Goal: Use online tool/utility: Utilize a website feature to perform a specific function

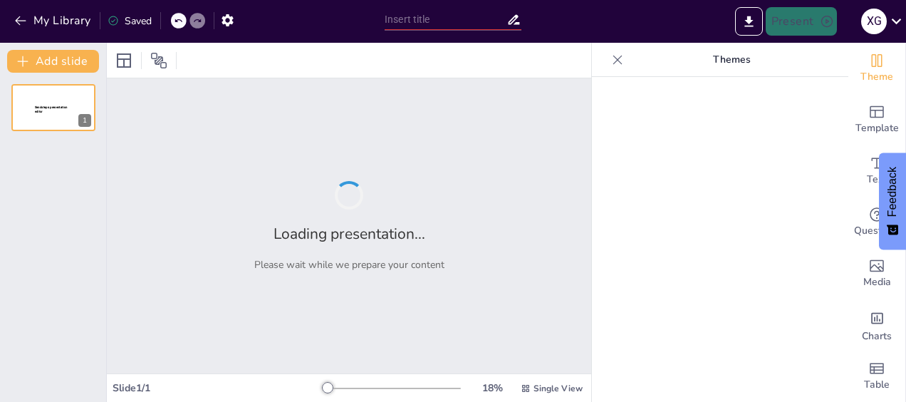
type input "The Role of Joy and Laughter in Promoting Mental Well-Being"
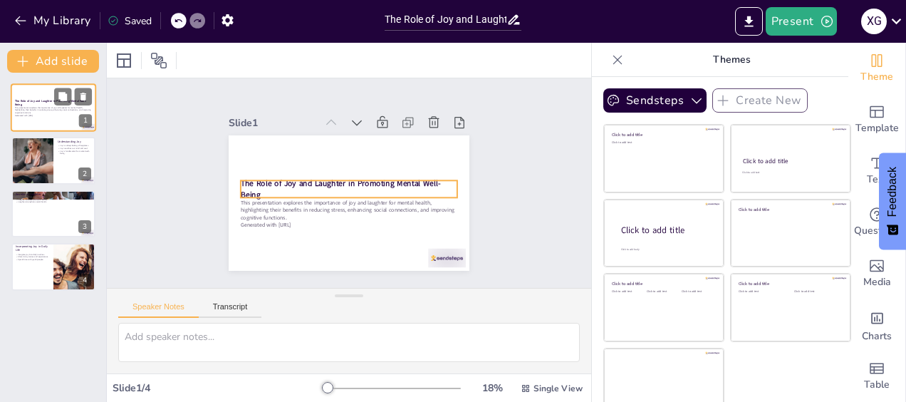
click at [53, 100] on strong "The Role of Joy and Laughter in Promoting Mental Well-Being" at bounding box center [50, 103] width 71 height 8
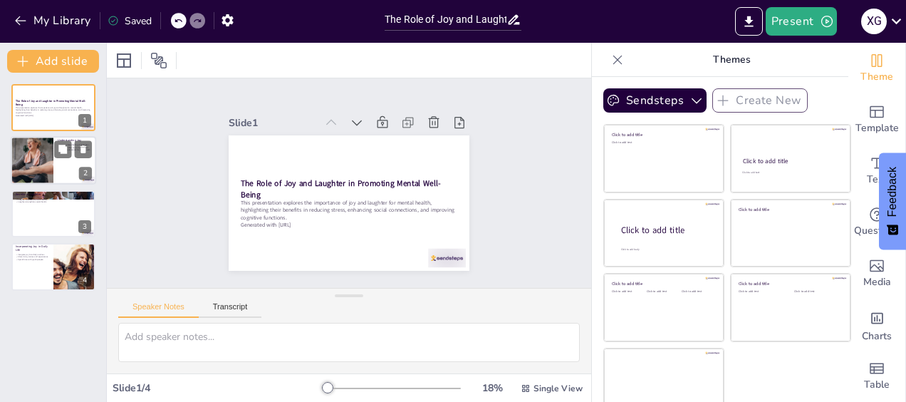
click at [38, 164] on div at bounding box center [31, 161] width 85 height 48
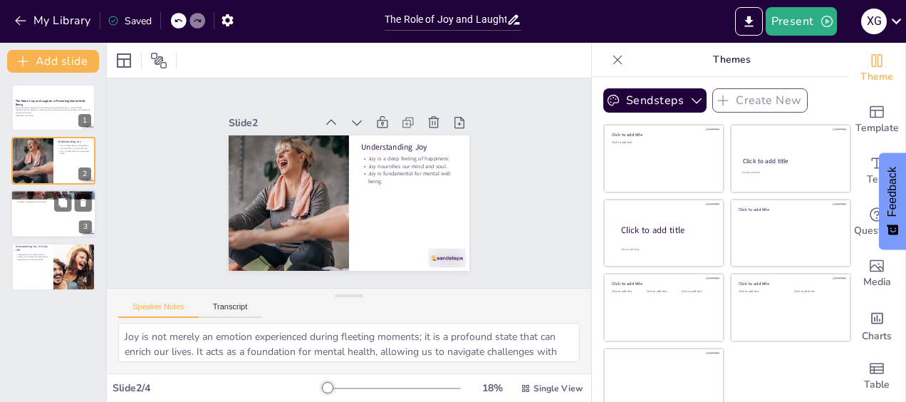
click at [27, 218] on div at bounding box center [53, 213] width 85 height 48
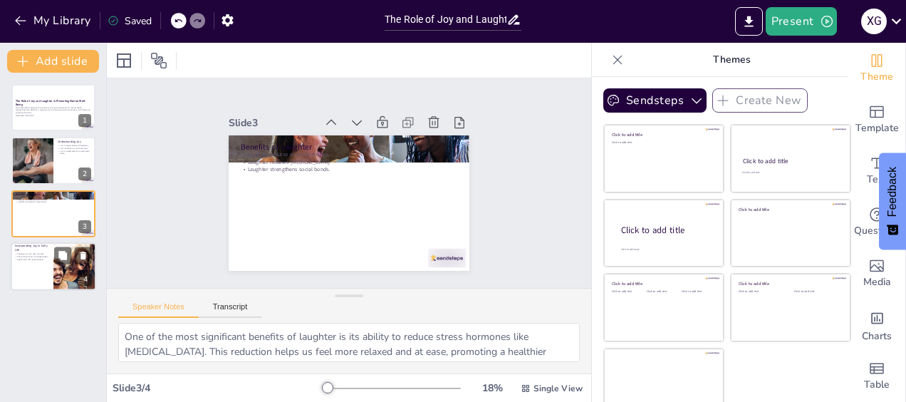
click at [23, 262] on div at bounding box center [53, 266] width 85 height 48
type textarea "Incorporating joy into our everyday activities can transform our mental health.…"
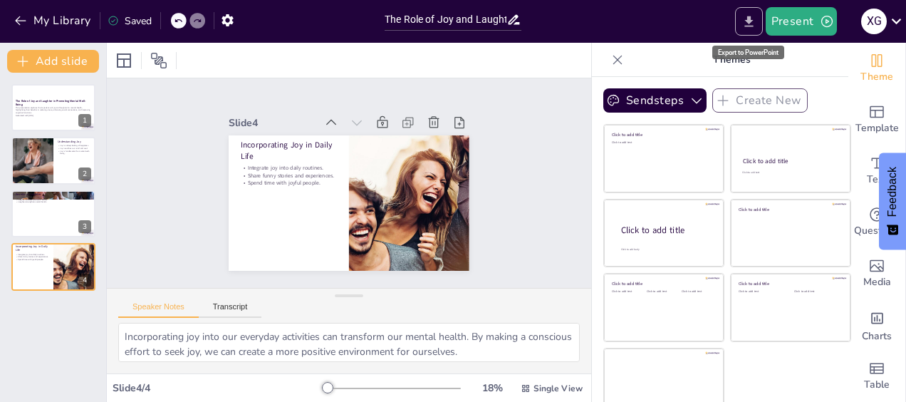
click at [751, 24] on icon "Export to PowerPoint" at bounding box center [748, 21] width 15 height 15
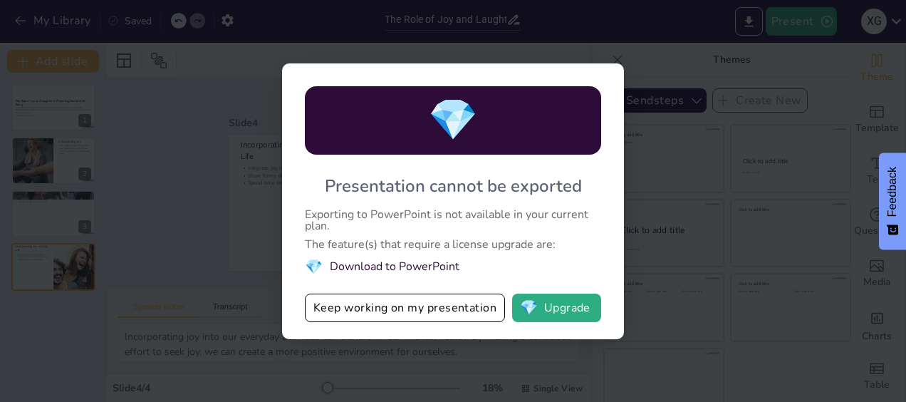
click at [611, 238] on div "💎 Presentation cannot be exported Exporting to PowerPoint is not available in y…" at bounding box center [453, 201] width 342 height 276
click at [521, 308] on span "💎" at bounding box center [529, 308] width 18 height 14
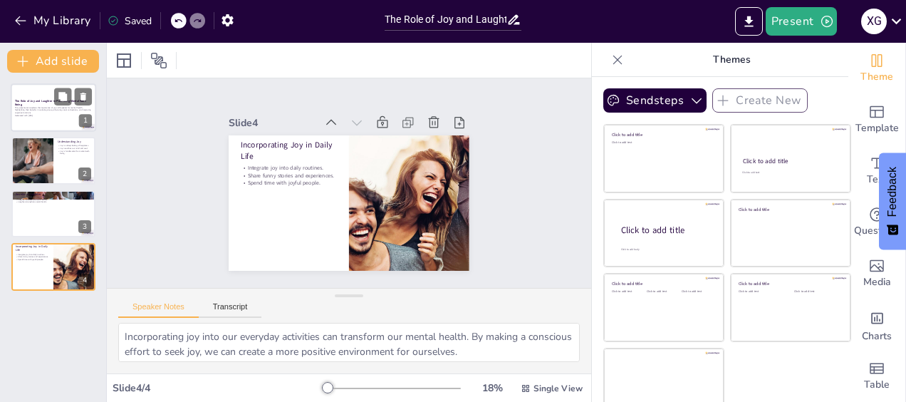
click at [40, 91] on div at bounding box center [53, 107] width 85 height 48
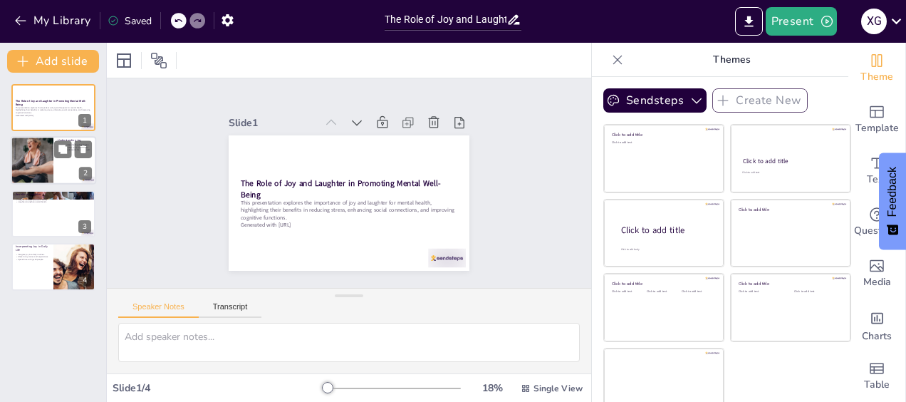
click at [27, 154] on div at bounding box center [31, 161] width 85 height 48
type textarea "Joy is not merely an emotion experienced during fleeting moments; it is a profo…"
